Goal: Obtain resource: Obtain resource

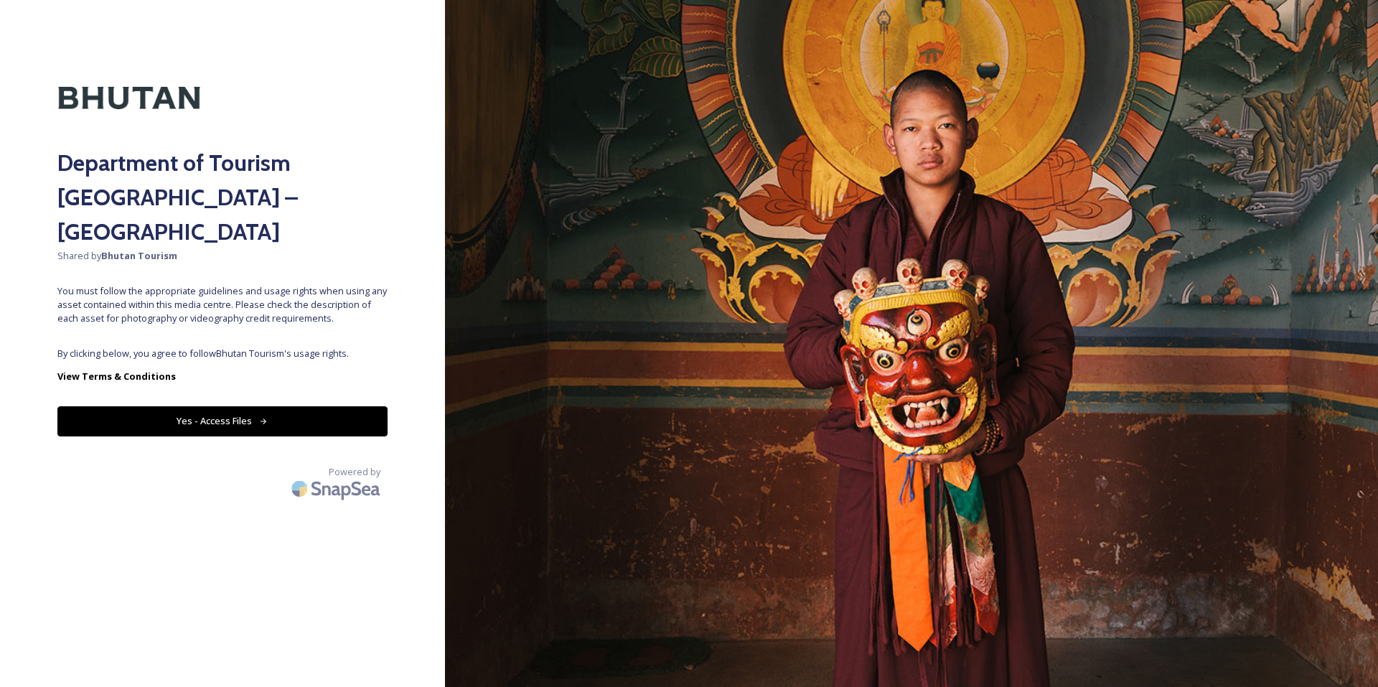
click at [222, 406] on button "Yes - Access Files" at bounding box center [222, 420] width 330 height 29
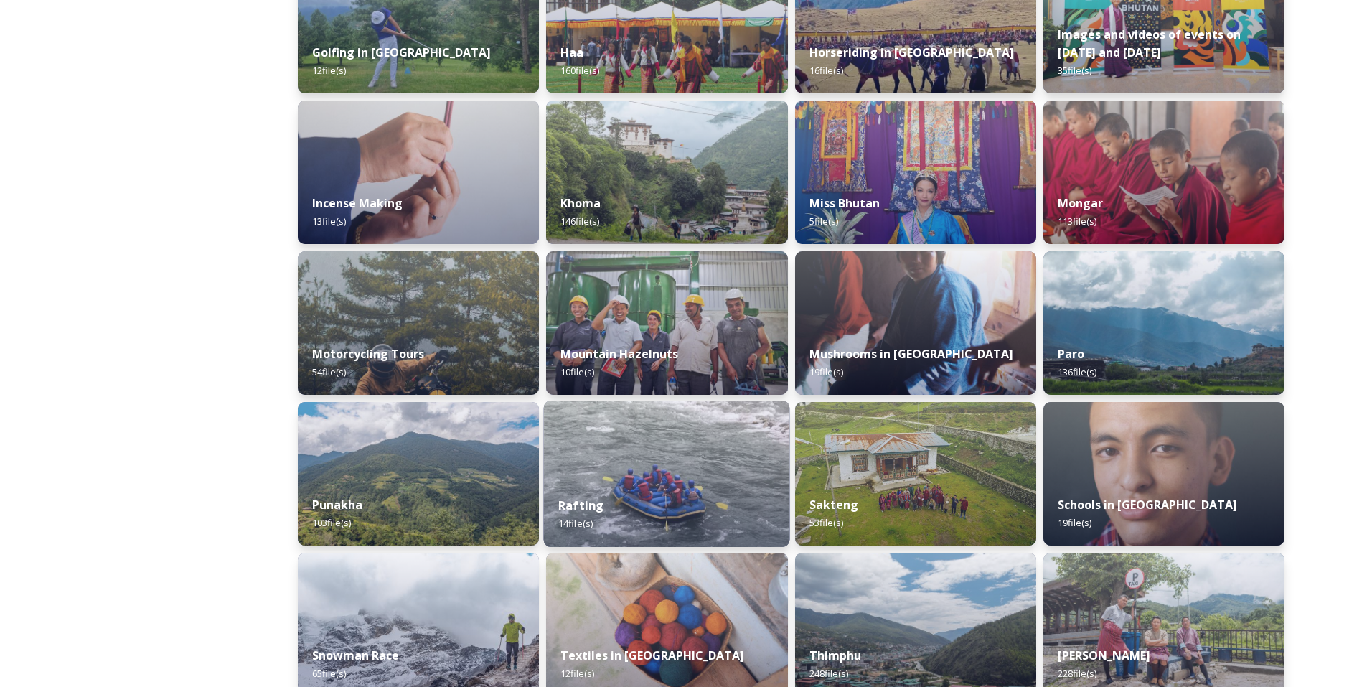
scroll to position [731, 0]
click at [493, 492] on div "Punakha 103 file(s)" at bounding box center [419, 514] width 246 height 65
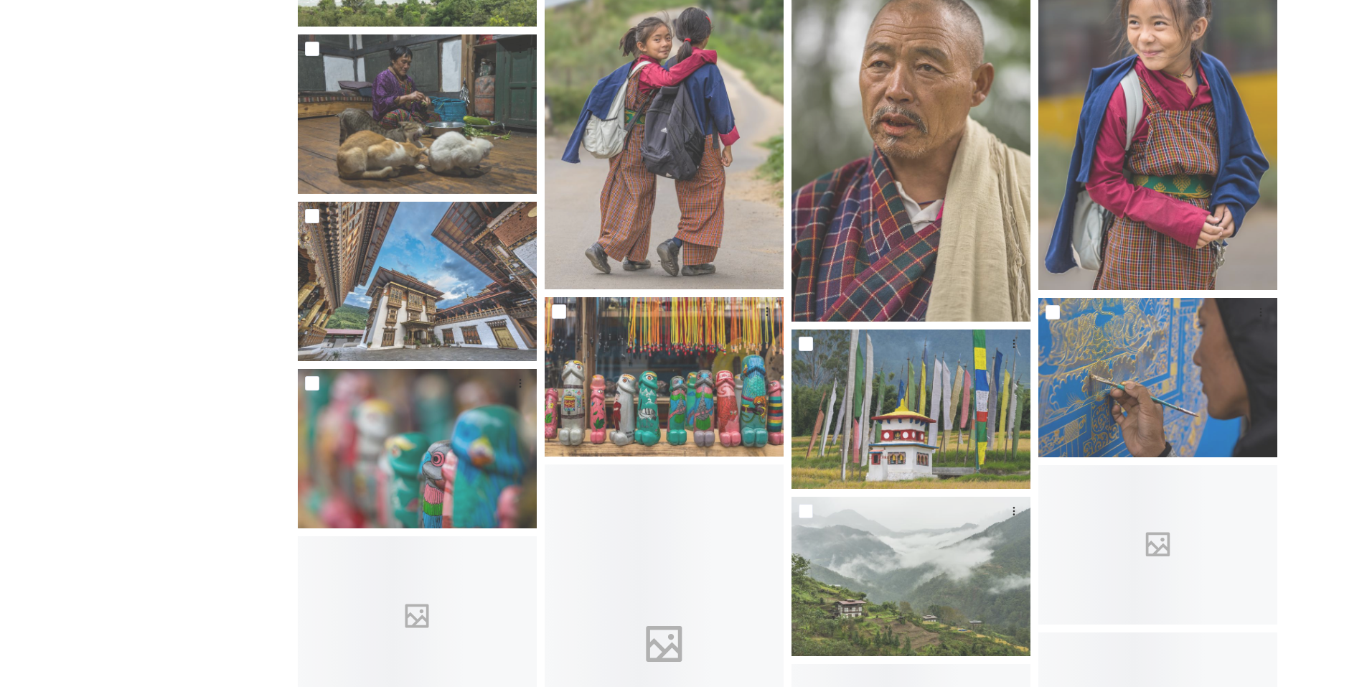
scroll to position [2244, 0]
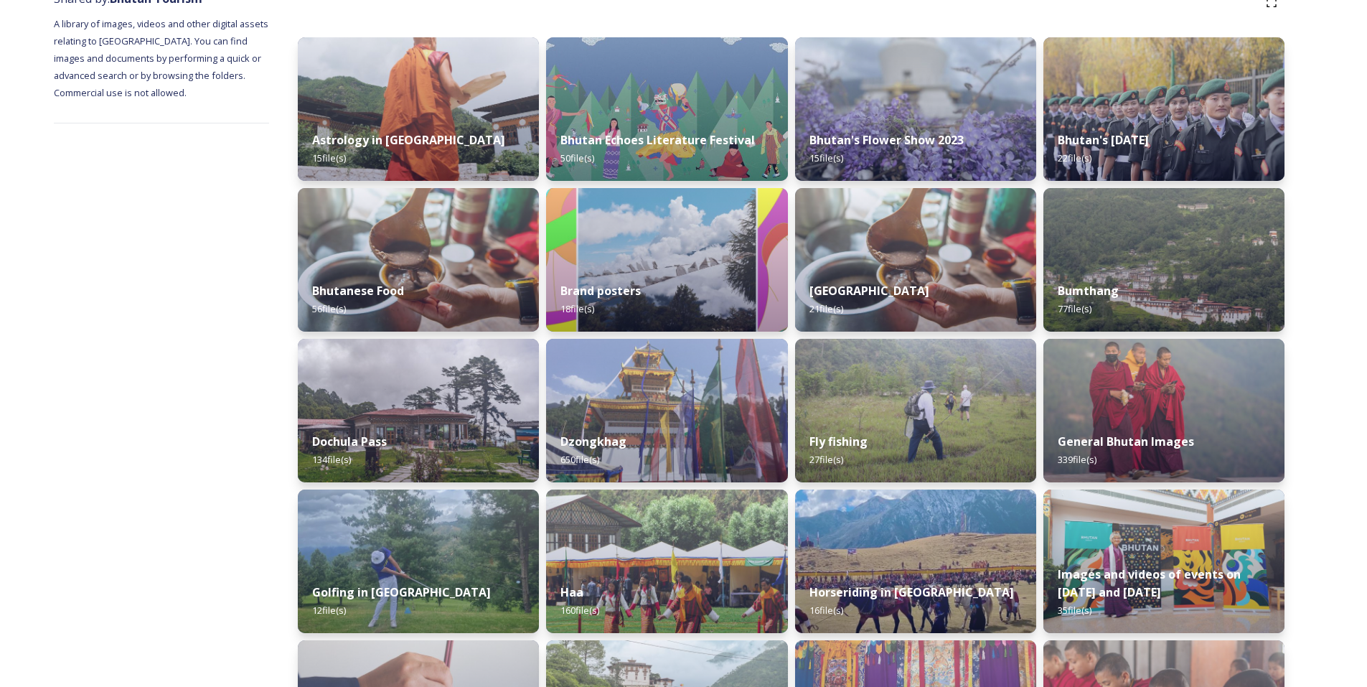
scroll to position [194, 0]
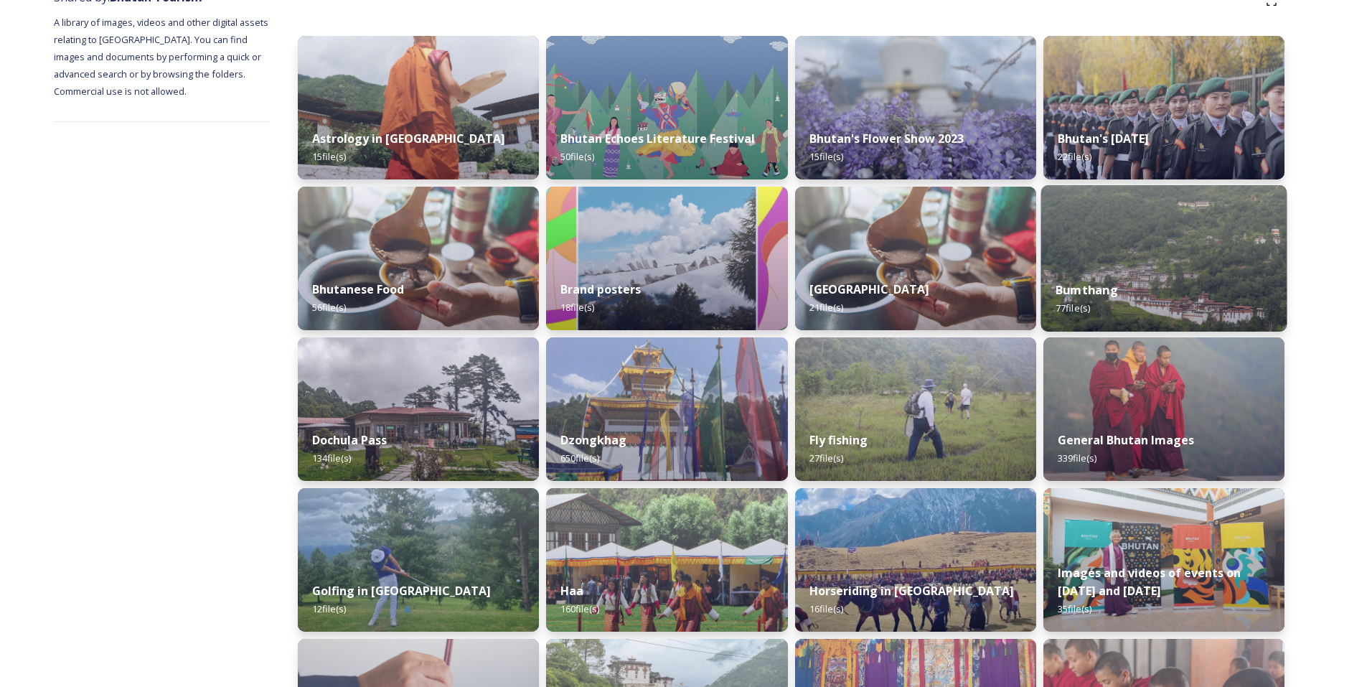
click at [1155, 260] on img at bounding box center [1163, 258] width 246 height 146
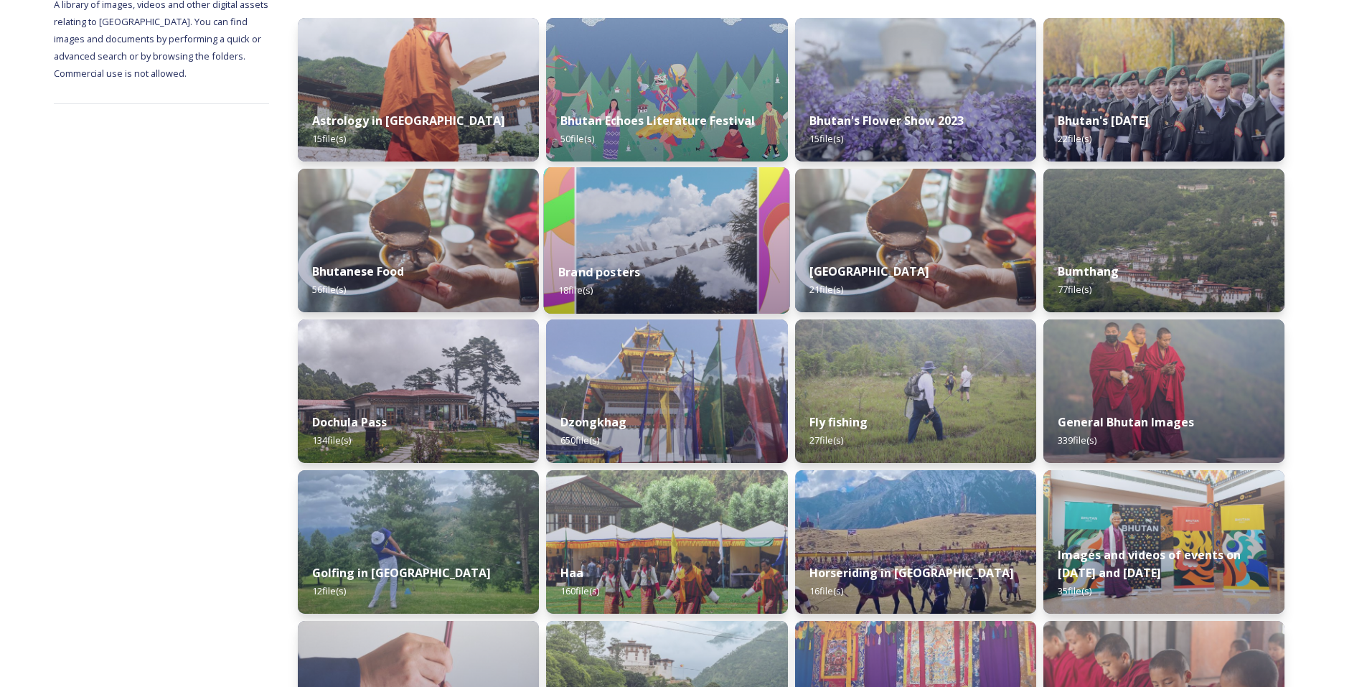
scroll to position [215, 0]
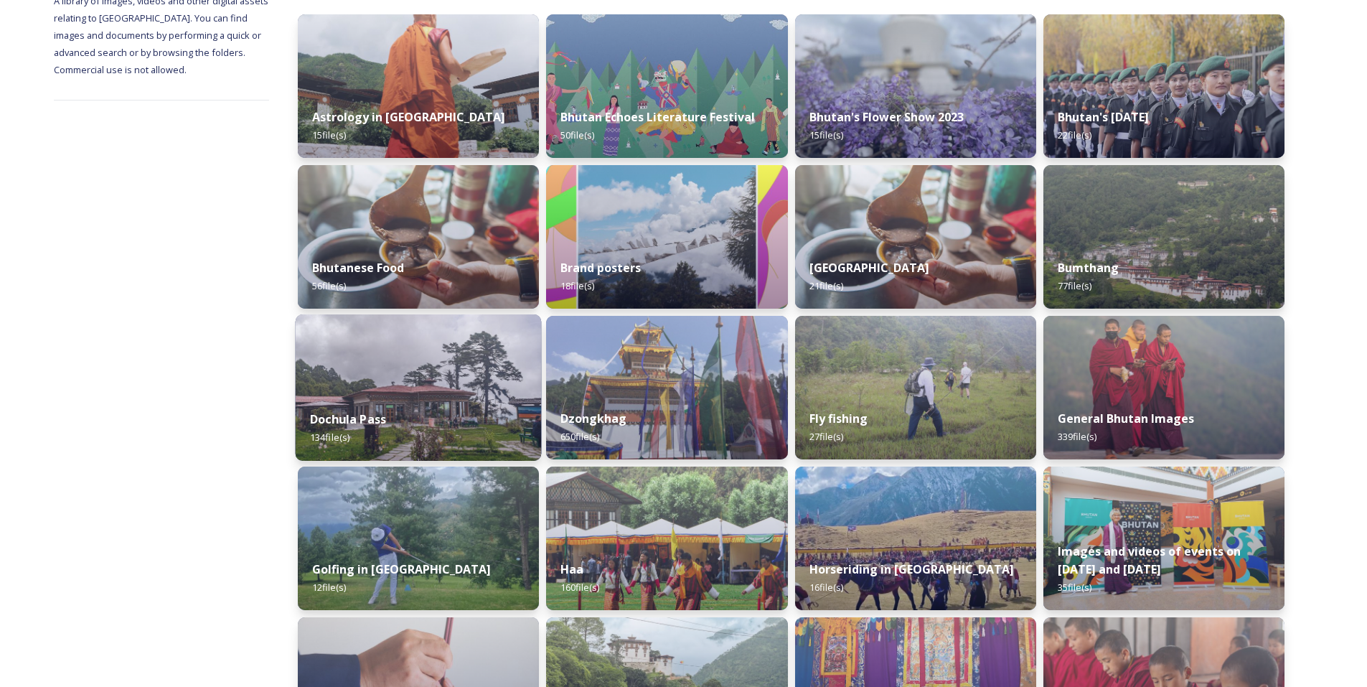
click at [456, 382] on img at bounding box center [419, 387] width 246 height 146
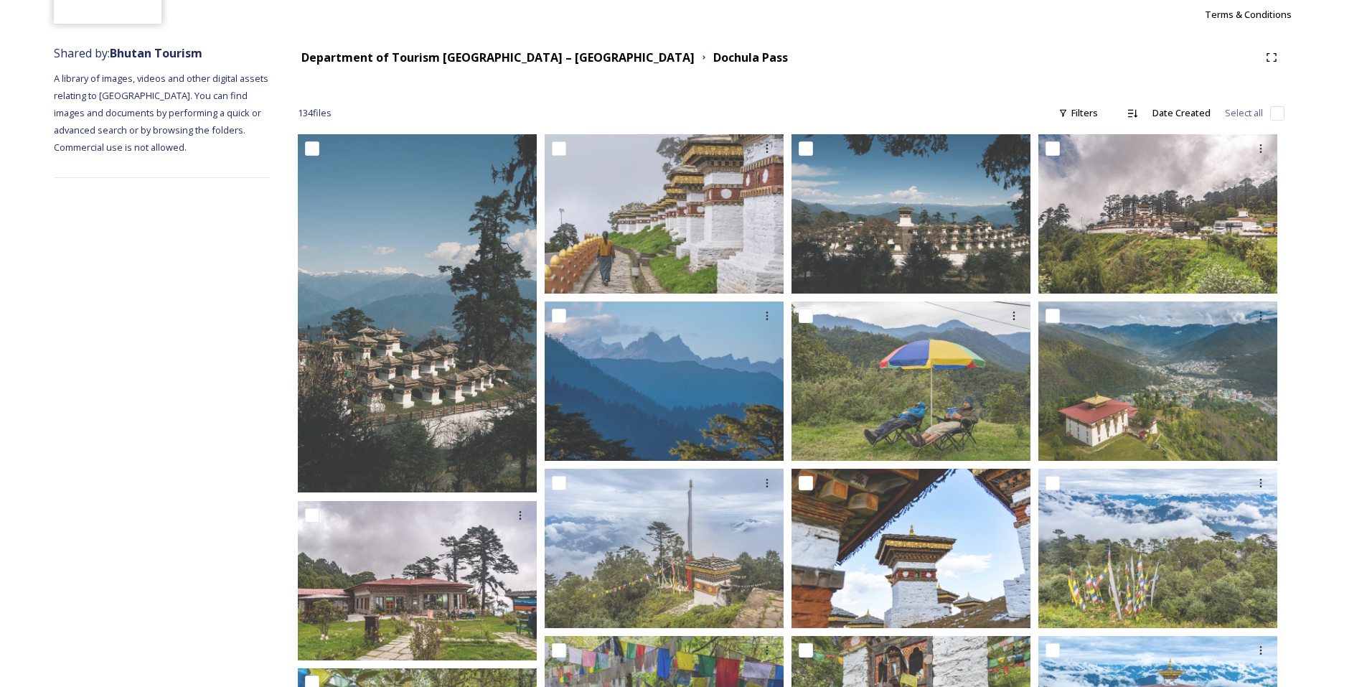
scroll to position [136, 0]
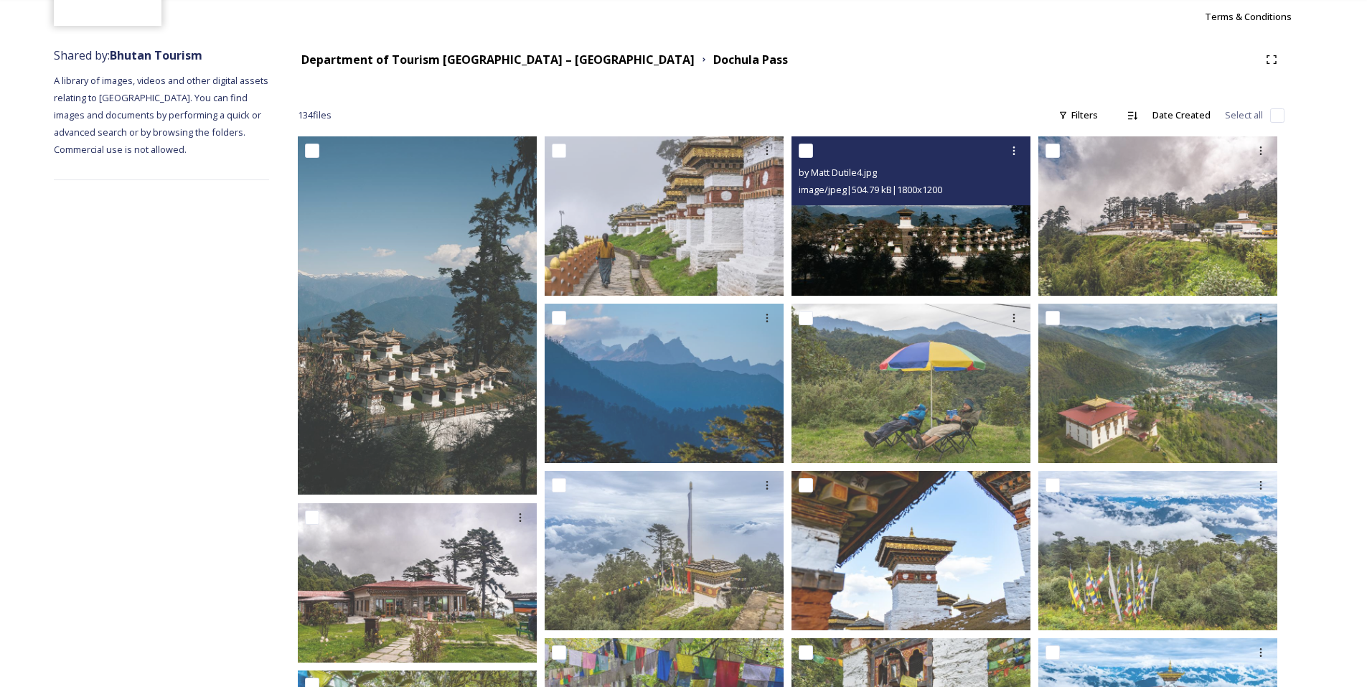
click at [917, 228] on img at bounding box center [910, 215] width 239 height 159
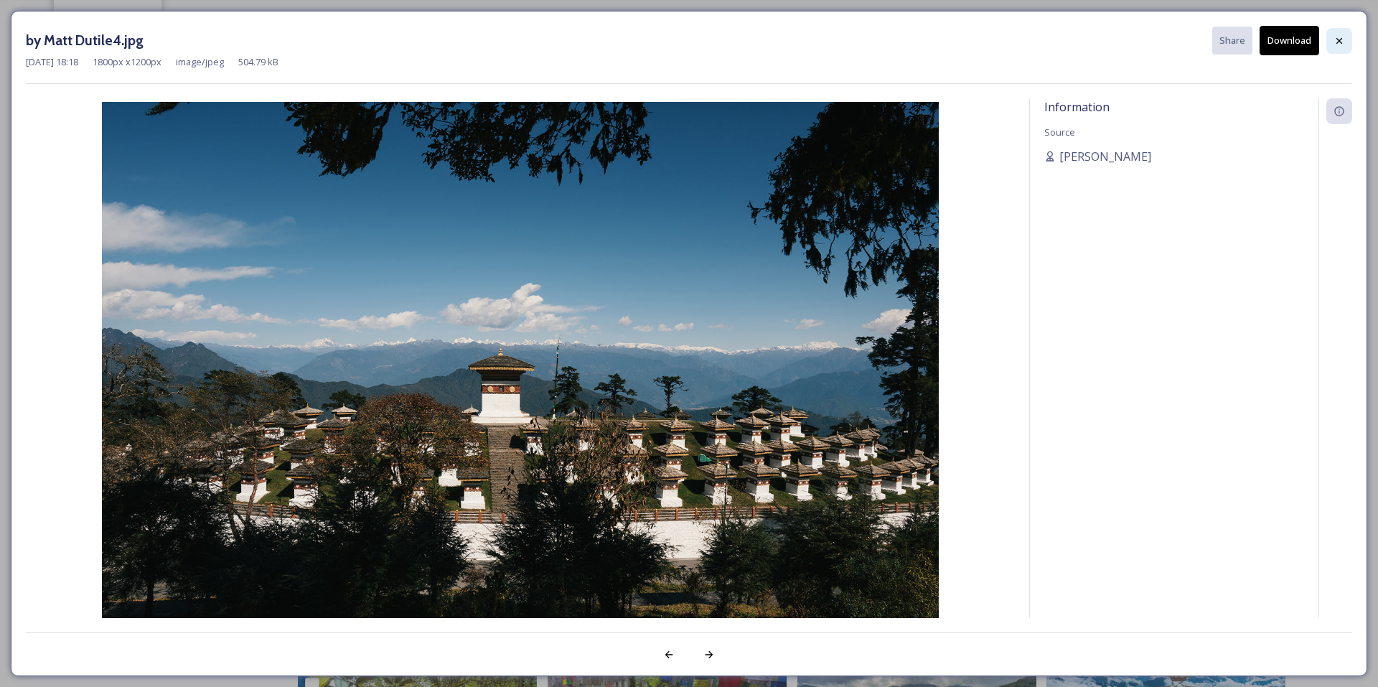
click at [1338, 44] on icon at bounding box center [1338, 40] width 11 height 11
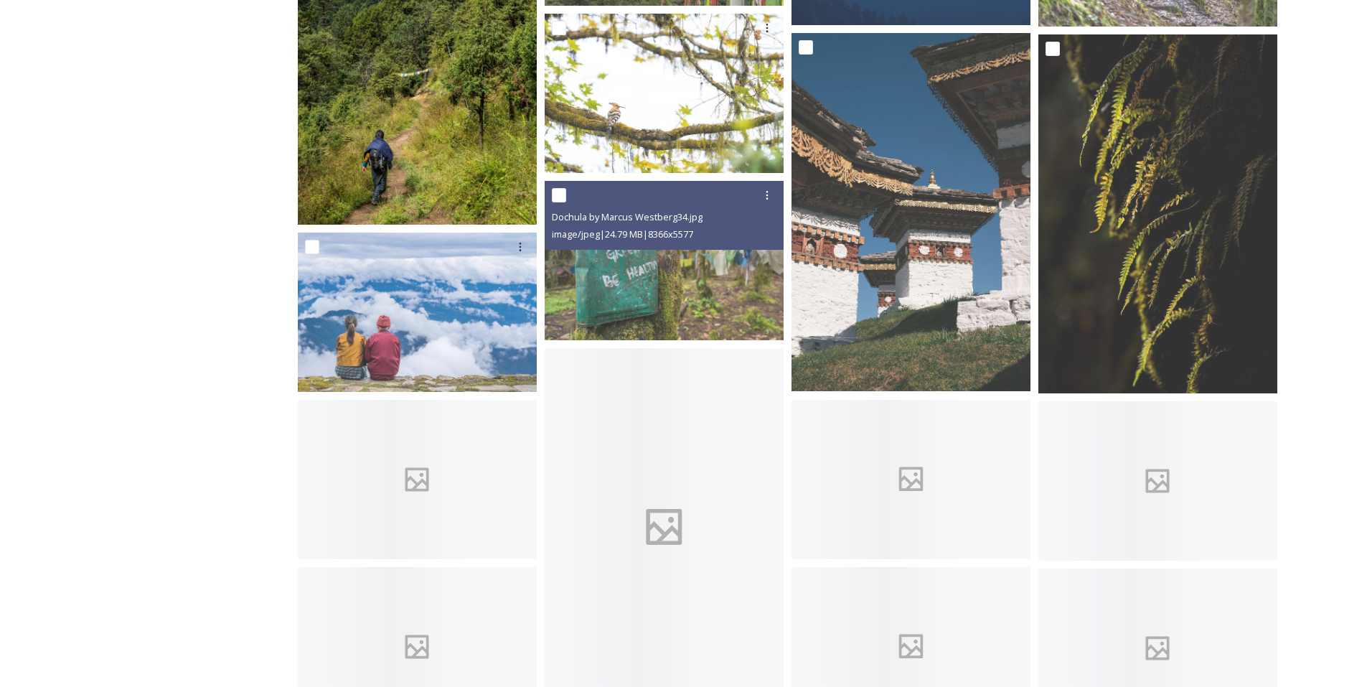
scroll to position [2301, 0]
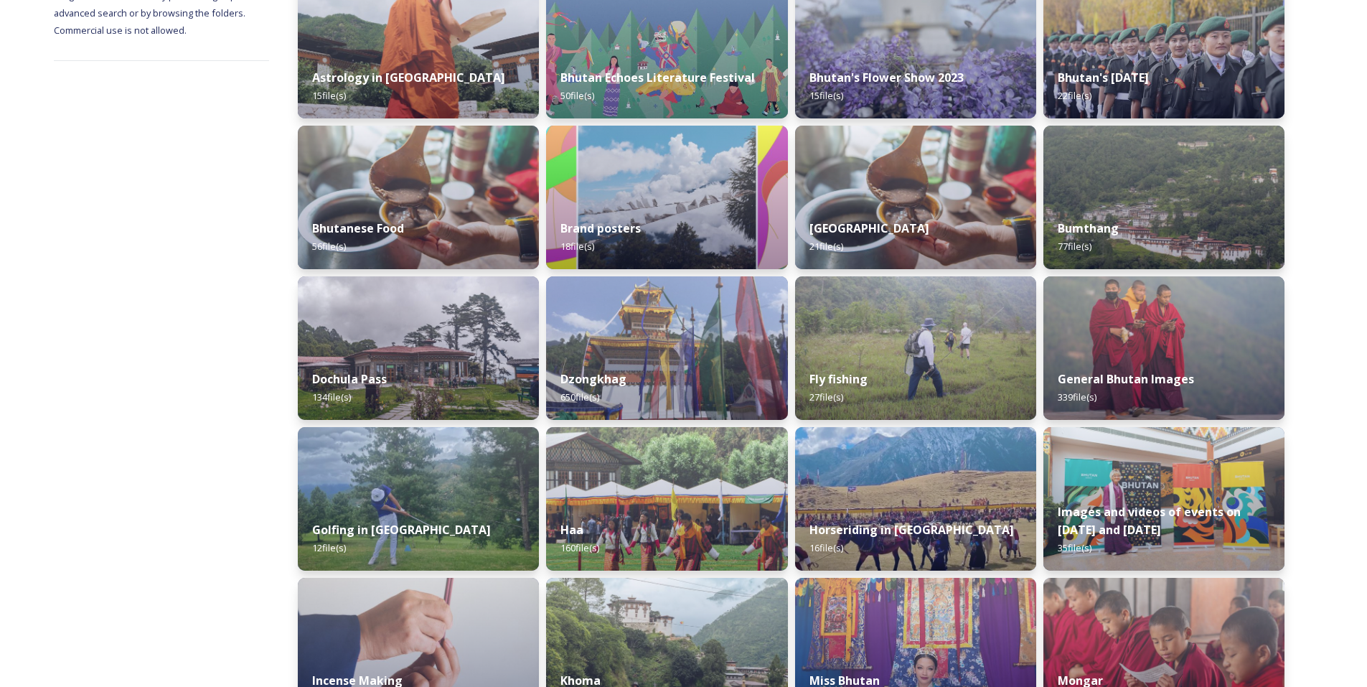
scroll to position [253, 0]
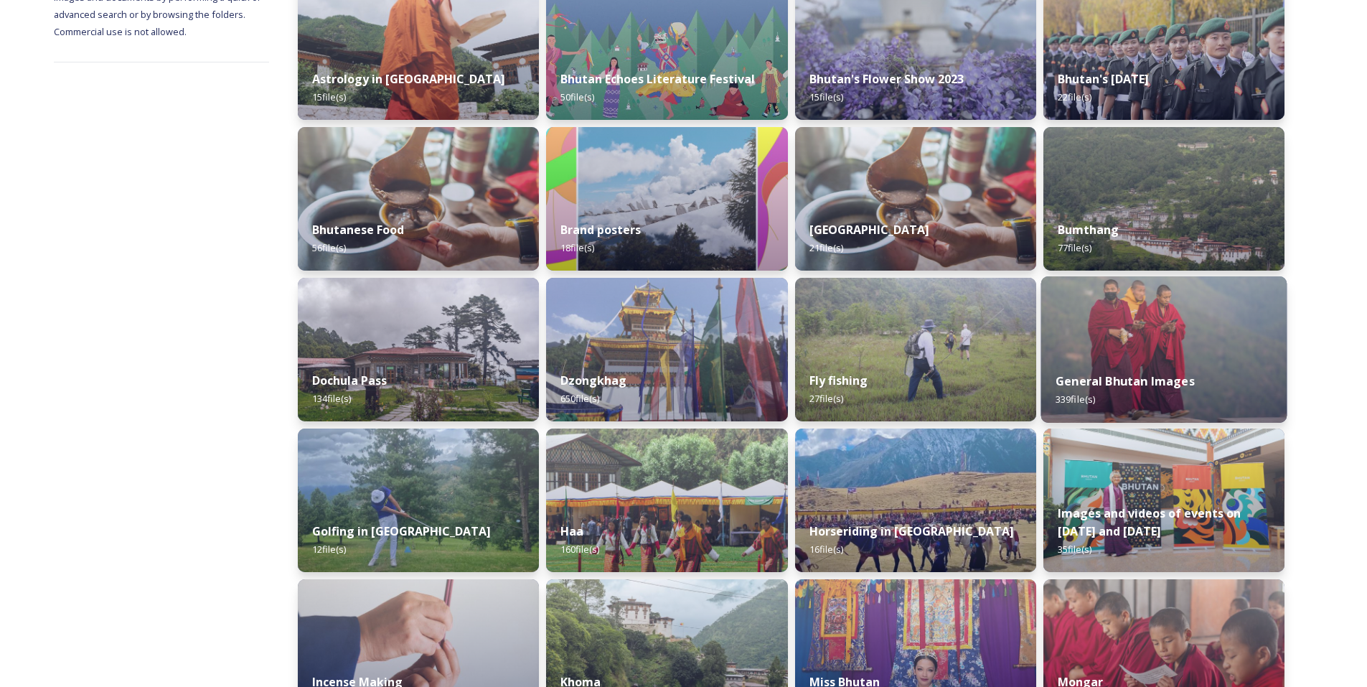
click at [1124, 357] on img at bounding box center [1163, 349] width 246 height 146
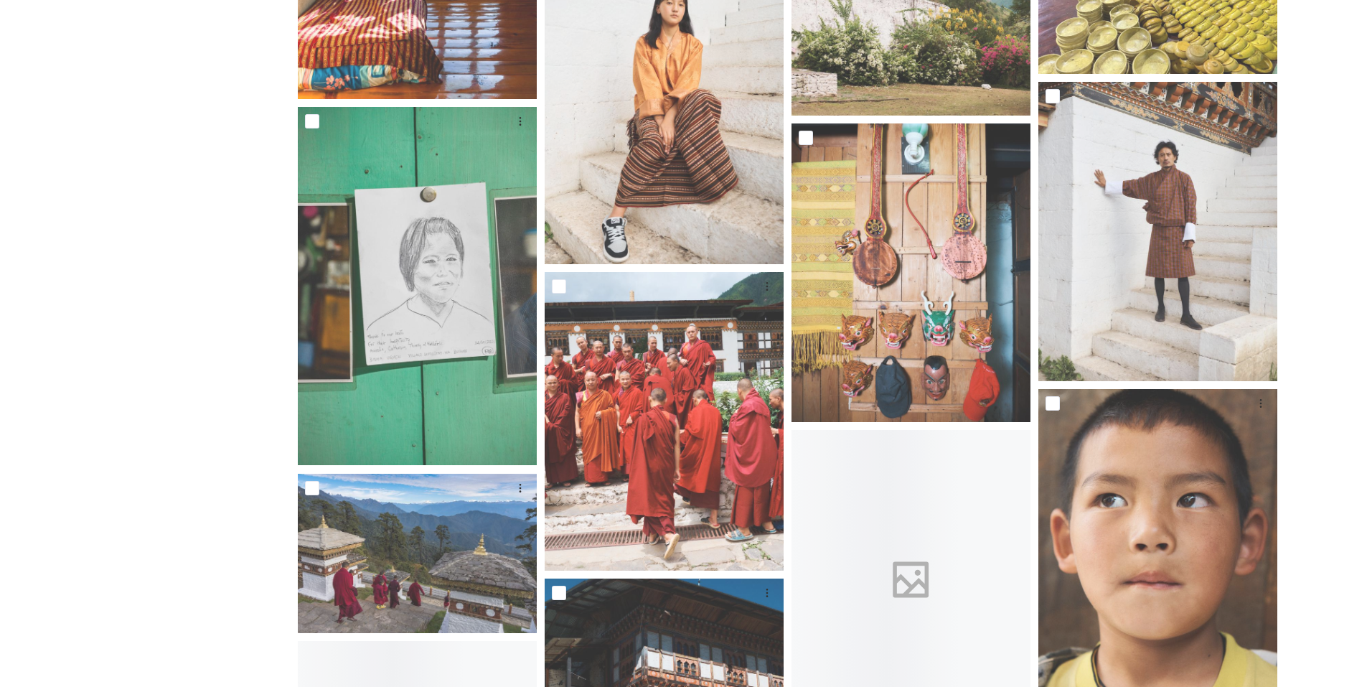
scroll to position [17012, 0]
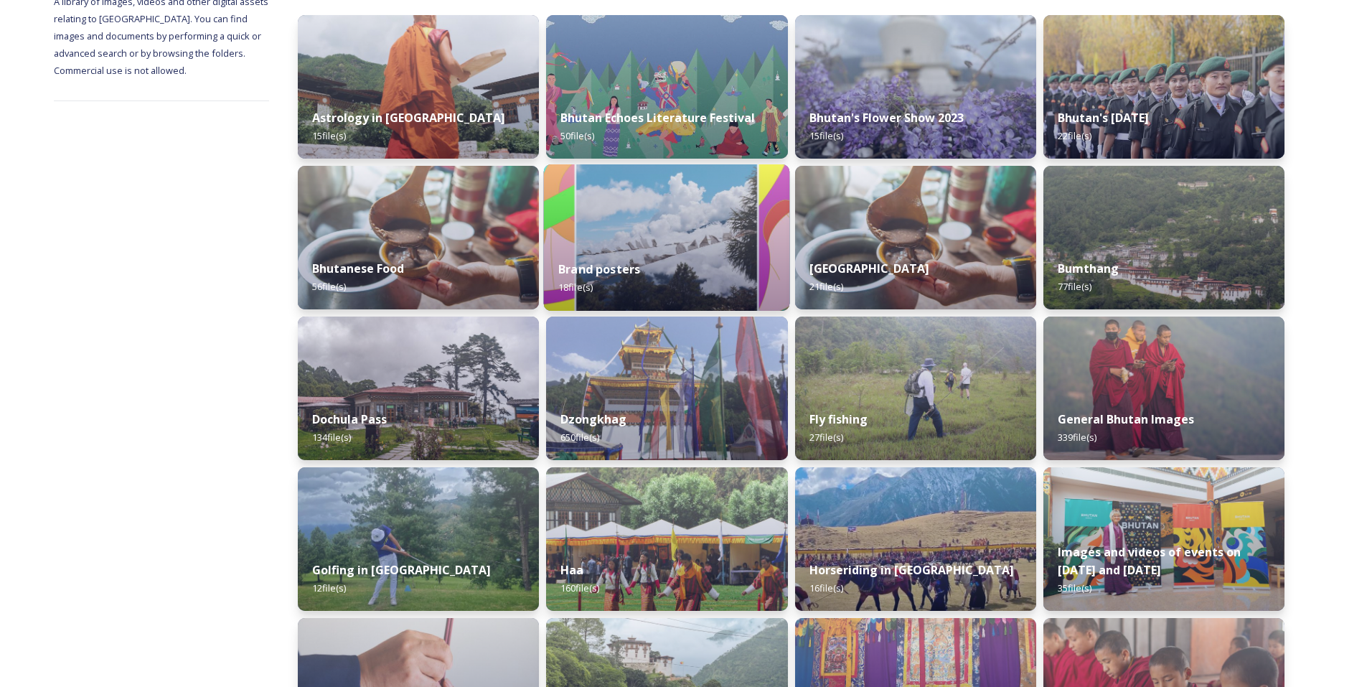
scroll to position [218, 0]
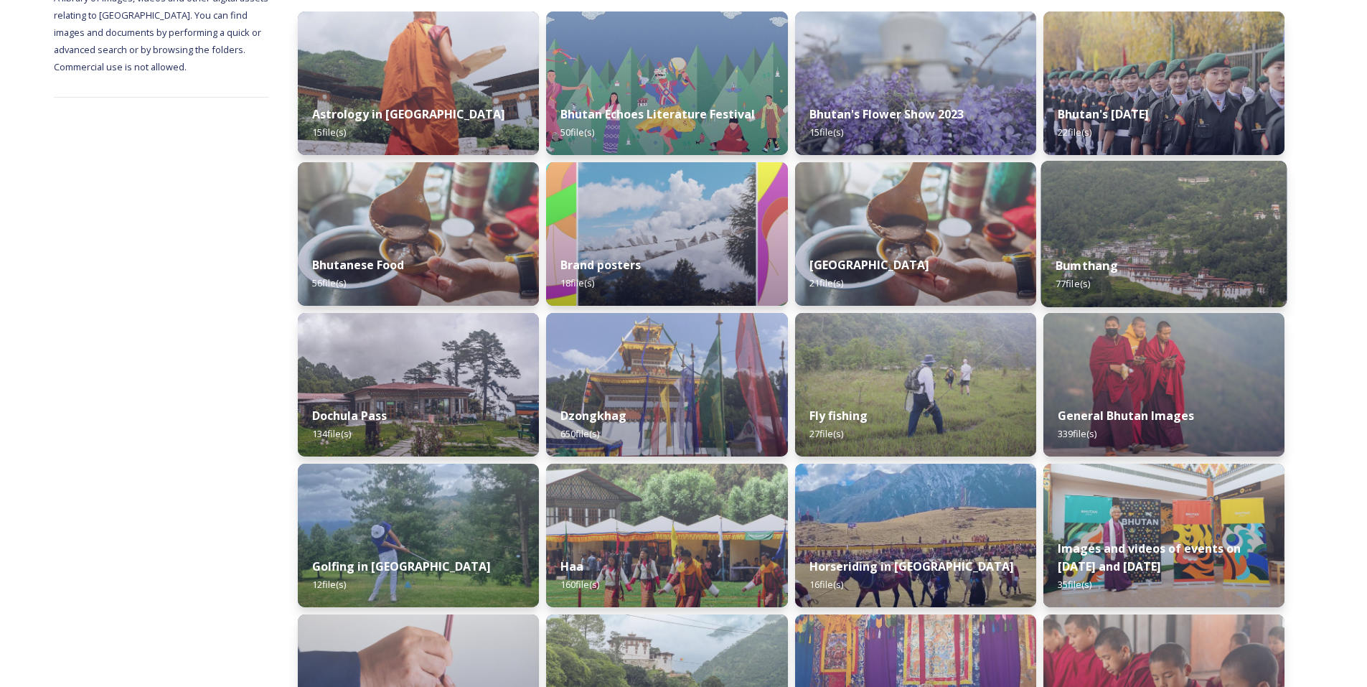
click at [1128, 293] on div "Bumthang 77 file(s)" at bounding box center [1163, 274] width 246 height 65
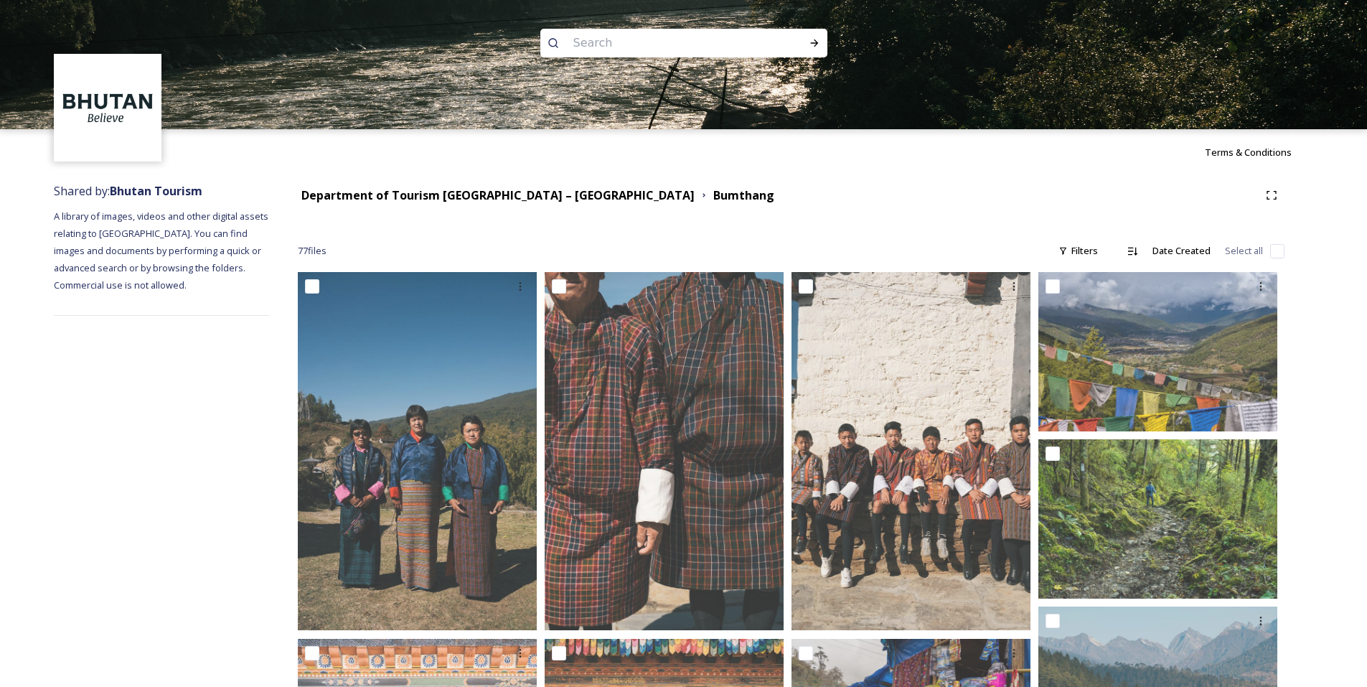
click at [612, 49] on input at bounding box center [664, 43] width 197 height 32
type input "phobjikha"
click at [806, 47] on div "Run Search" at bounding box center [814, 43] width 26 height 26
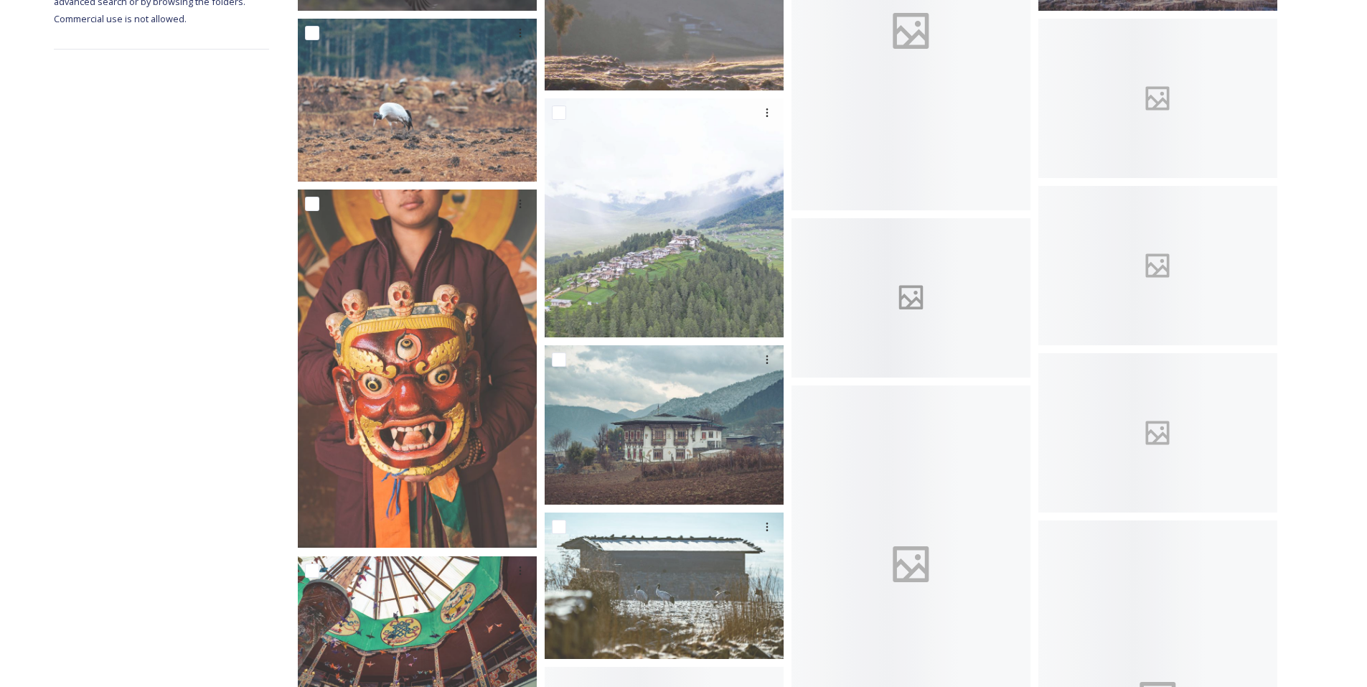
scroll to position [413, 0]
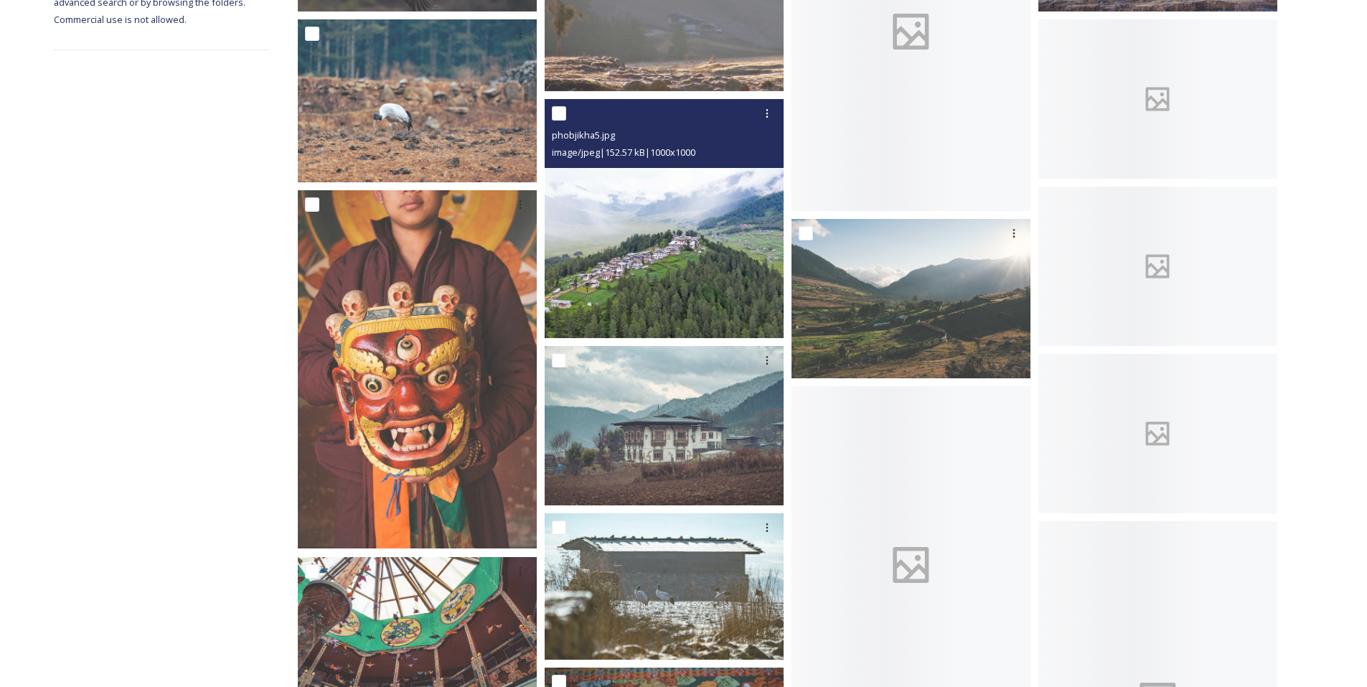
click at [726, 263] on img at bounding box center [664, 218] width 239 height 239
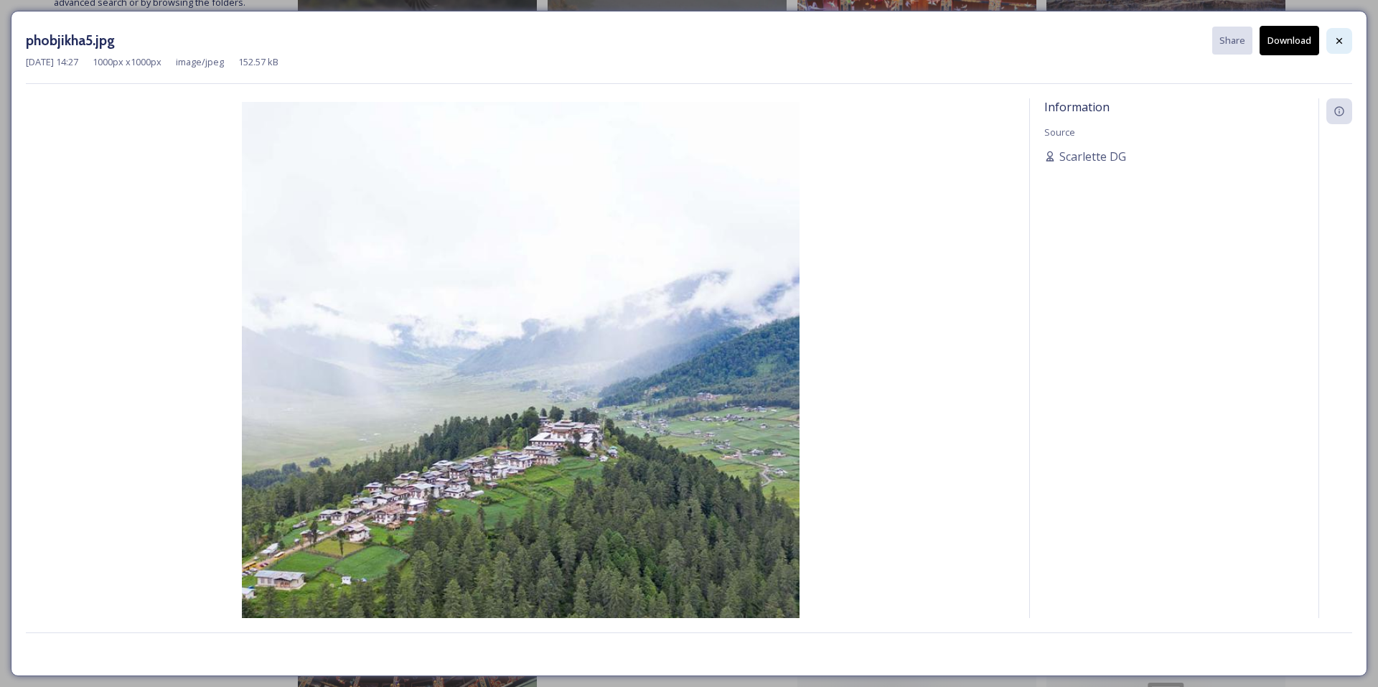
click at [1341, 41] on icon at bounding box center [1338, 40] width 11 height 11
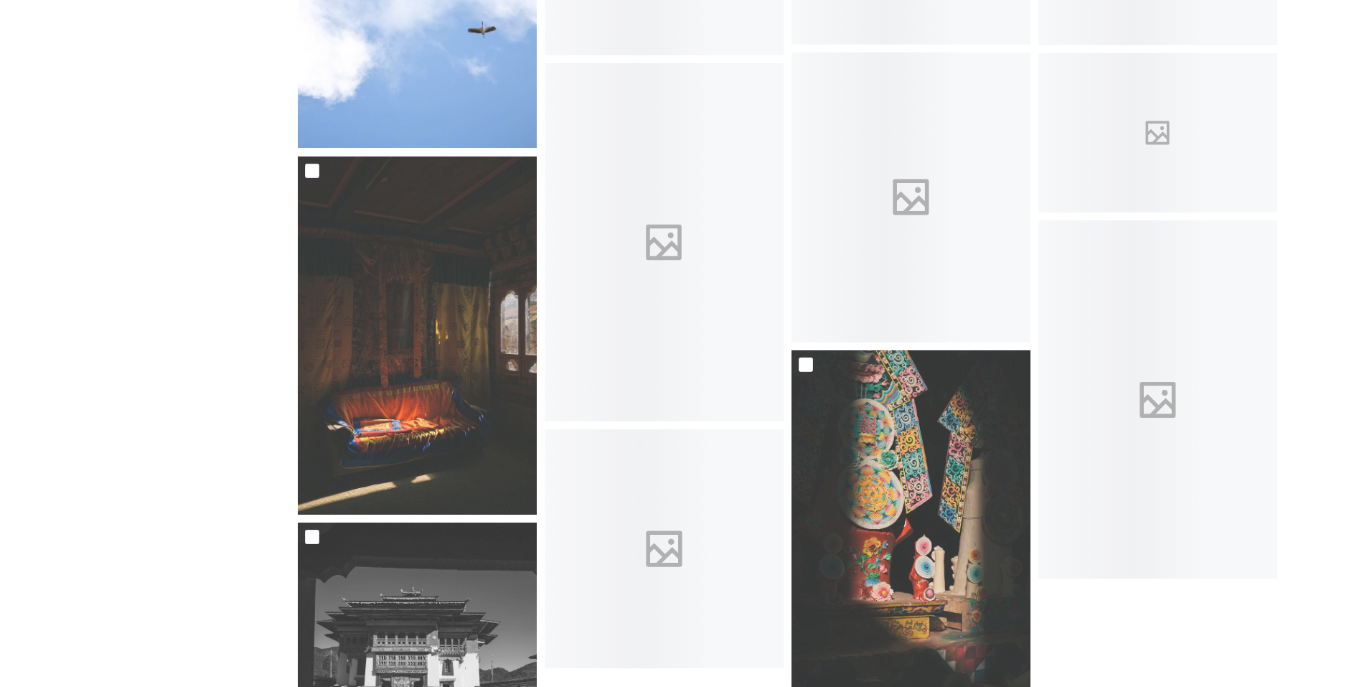
scroll to position [2879, 0]
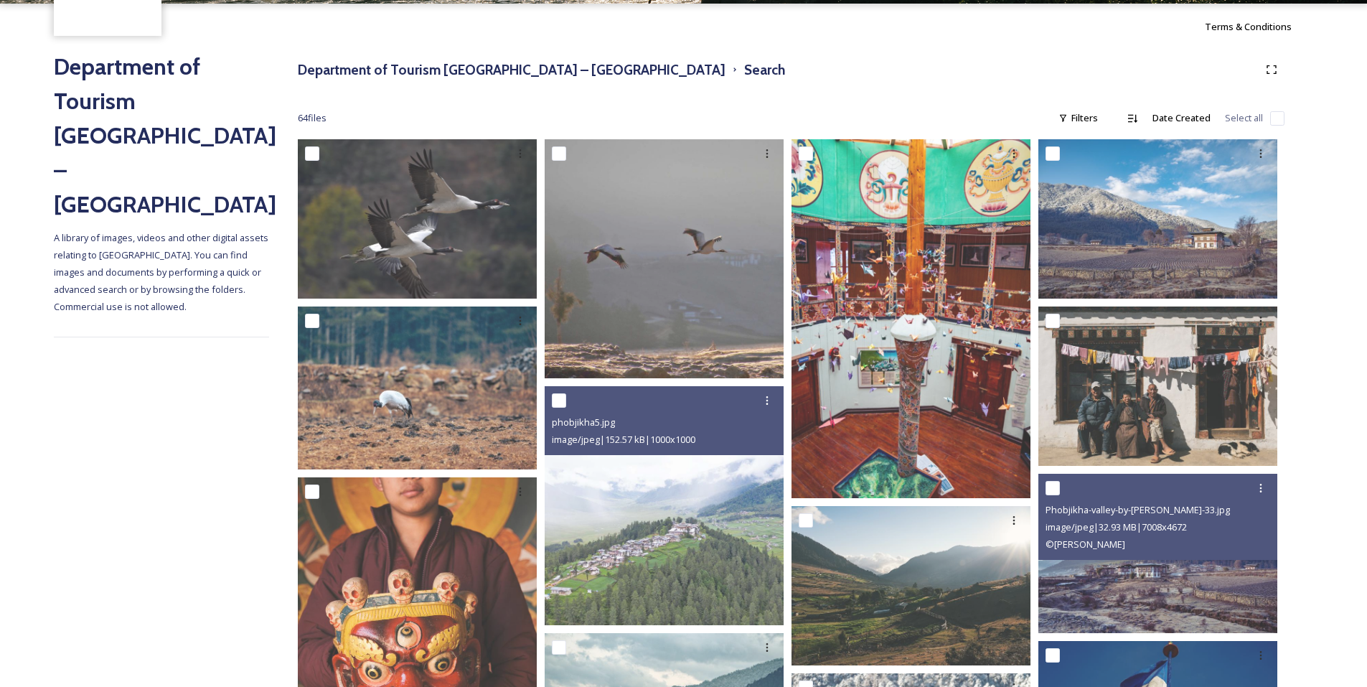
scroll to position [125, 0]
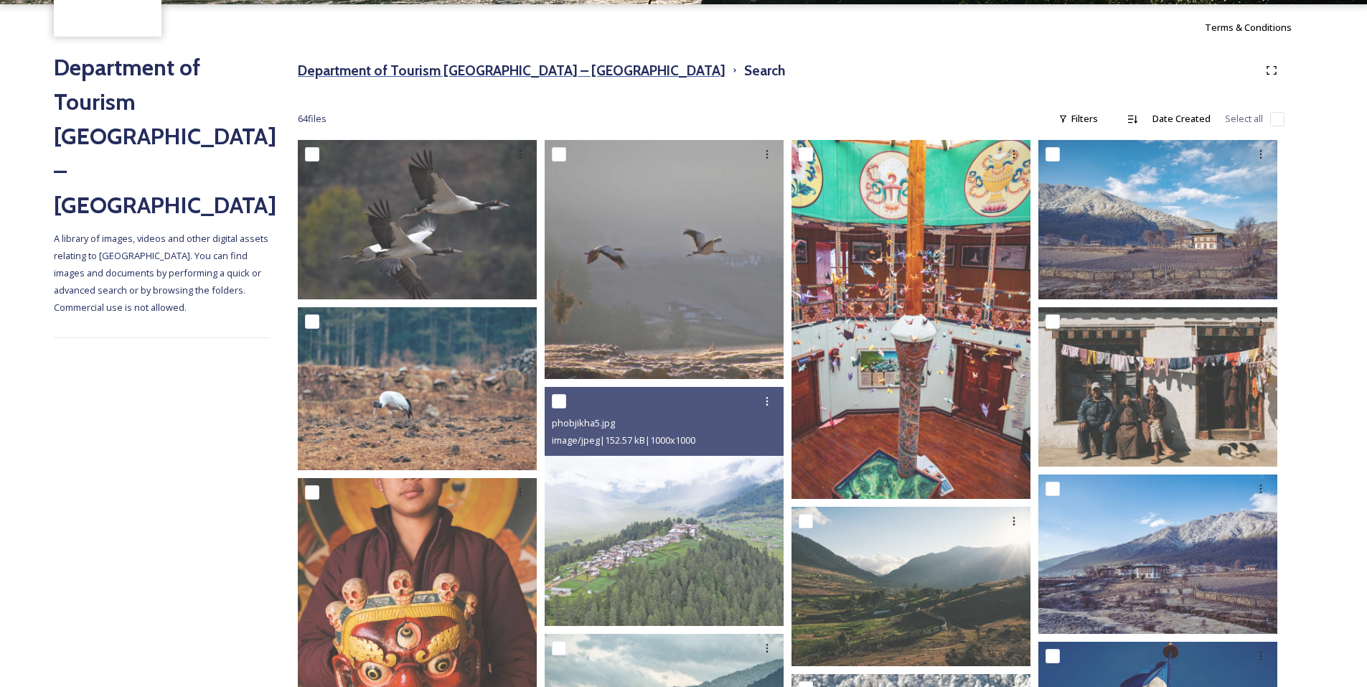
click at [396, 69] on h3 "Department of Tourism [GEOGRAPHIC_DATA] – [GEOGRAPHIC_DATA]" at bounding box center [512, 70] width 428 height 21
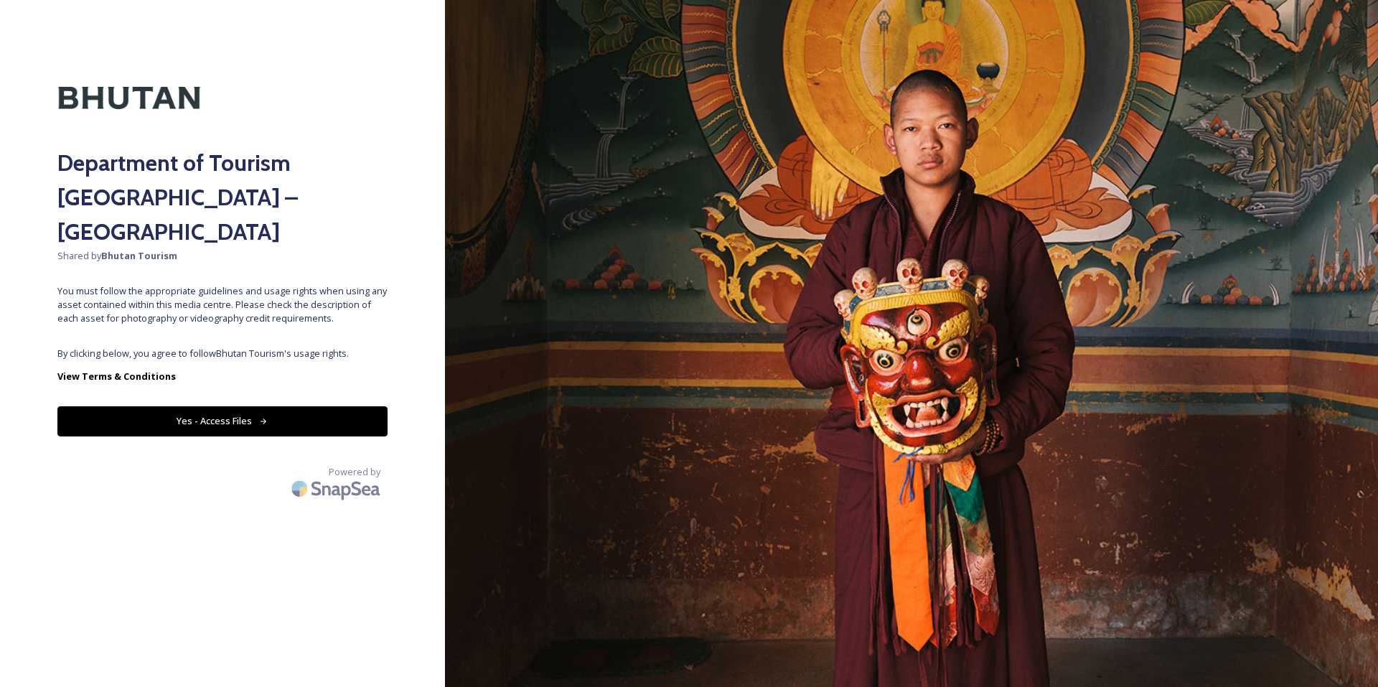
click at [215, 406] on button "Yes - Access Files" at bounding box center [222, 420] width 330 height 29
